Goal: Information Seeking & Learning: Learn about a topic

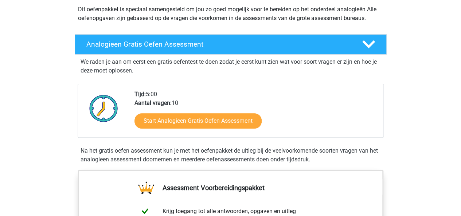
scroll to position [133, 0]
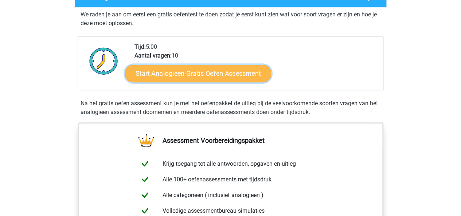
click at [202, 69] on link "Start Analogieen Gratis Oefen Assessment" at bounding box center [198, 73] width 146 height 17
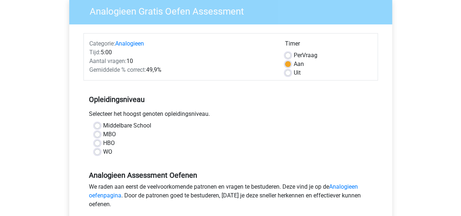
scroll to position [62, 0]
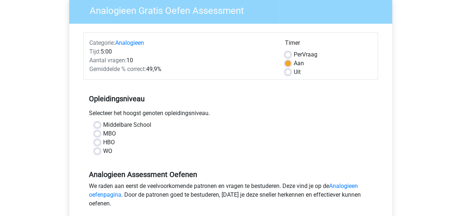
click at [103, 142] on label "HBO" at bounding box center [109, 142] width 12 height 9
click at [98, 142] on input "HBO" at bounding box center [97, 141] width 6 height 7
radio input "true"
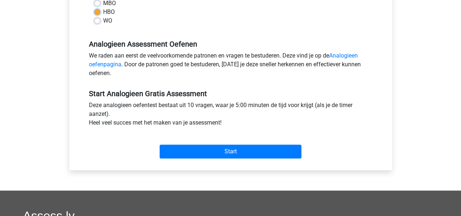
scroll to position [194, 0]
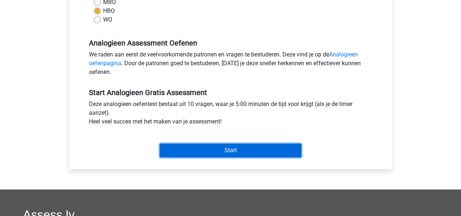
click at [187, 148] on input "Start" at bounding box center [231, 151] width 142 height 14
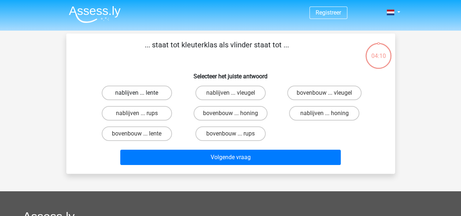
click at [157, 94] on label "nablijven ... lente" at bounding box center [137, 93] width 70 height 15
click at [141, 94] on input "nablijven ... lente" at bounding box center [139, 95] width 5 height 5
radio input "true"
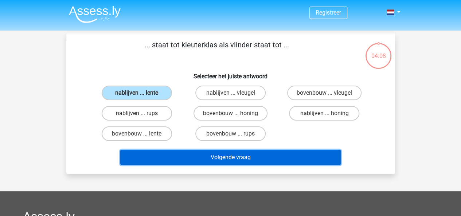
click at [188, 153] on button "Volgende vraag" at bounding box center [230, 157] width 220 height 15
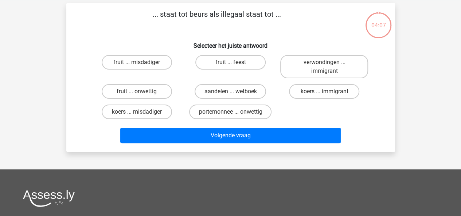
scroll to position [34, 0]
